Goal: Transaction & Acquisition: Purchase product/service

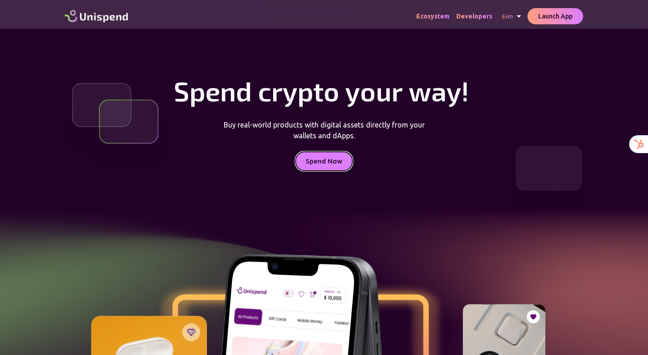
click at [336, 157] on button "Spend Now" at bounding box center [324, 161] width 57 height 19
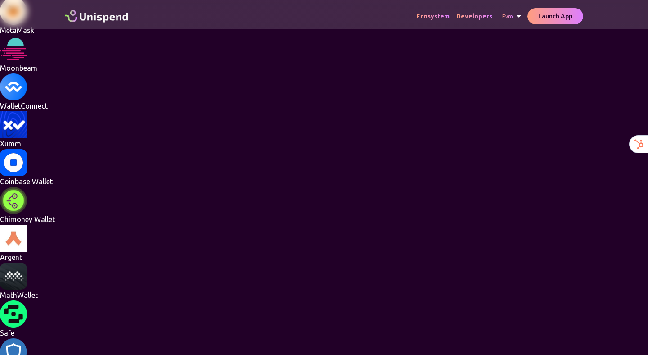
scroll to position [34, 0]
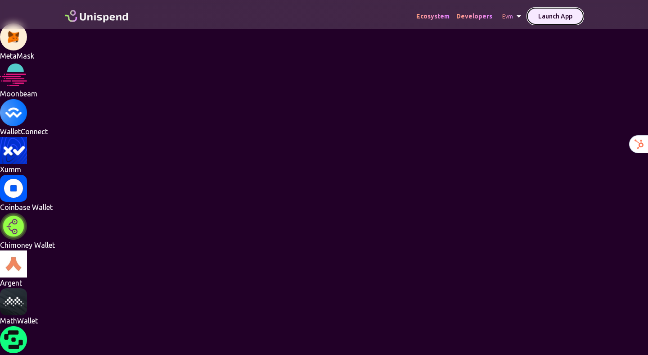
click at [544, 17] on button "Launch App" at bounding box center [555, 16] width 56 height 17
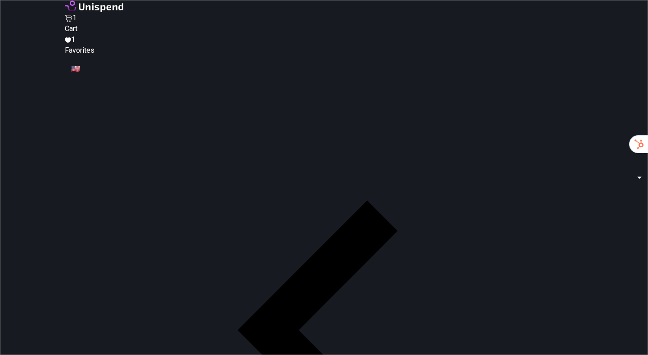
type input "giftcards"
